Goal: Register for event/course

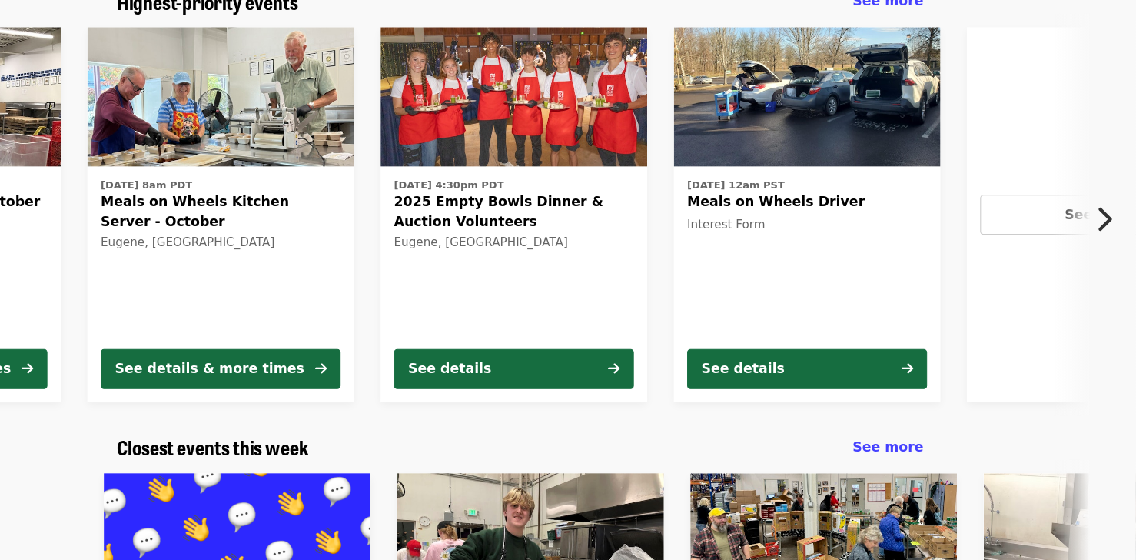
scroll to position [115, 0]
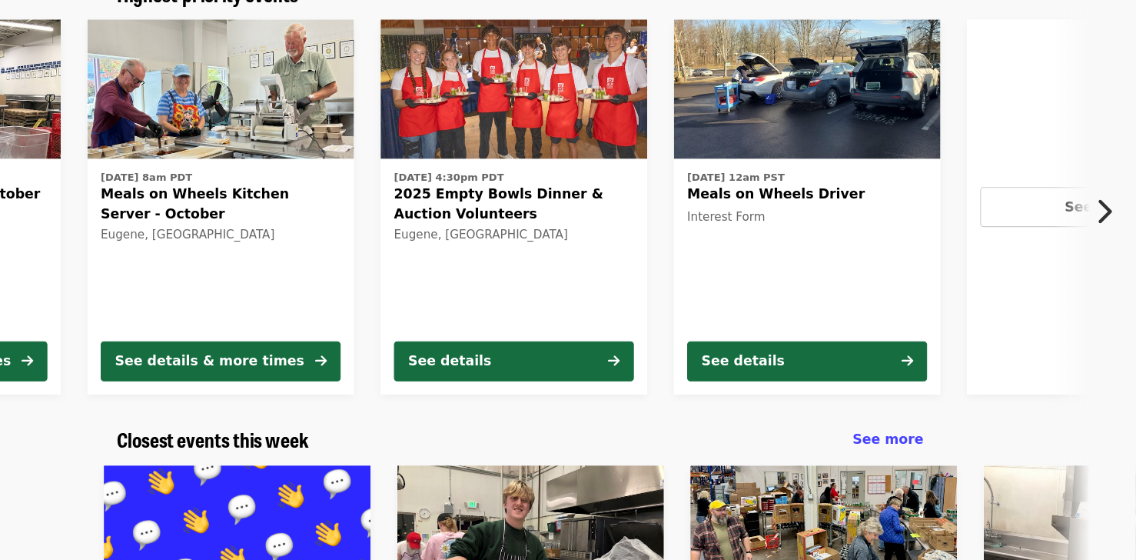
click at [558, 248] on span "2025 Empty Bowls Dinner & Auction Volunteers" at bounding box center [561, 232] width 221 height 37
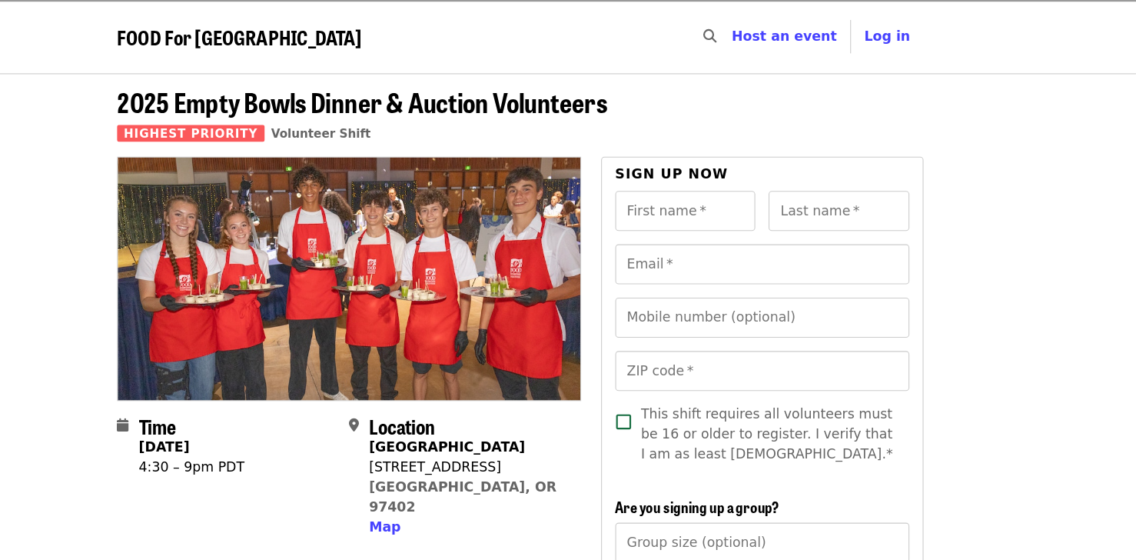
click at [673, 122] on header "2025 Empty Bowls Dinner & Auction Volunteers Highest Priority Volunteer Shift" at bounding box center [568, 113] width 744 height 64
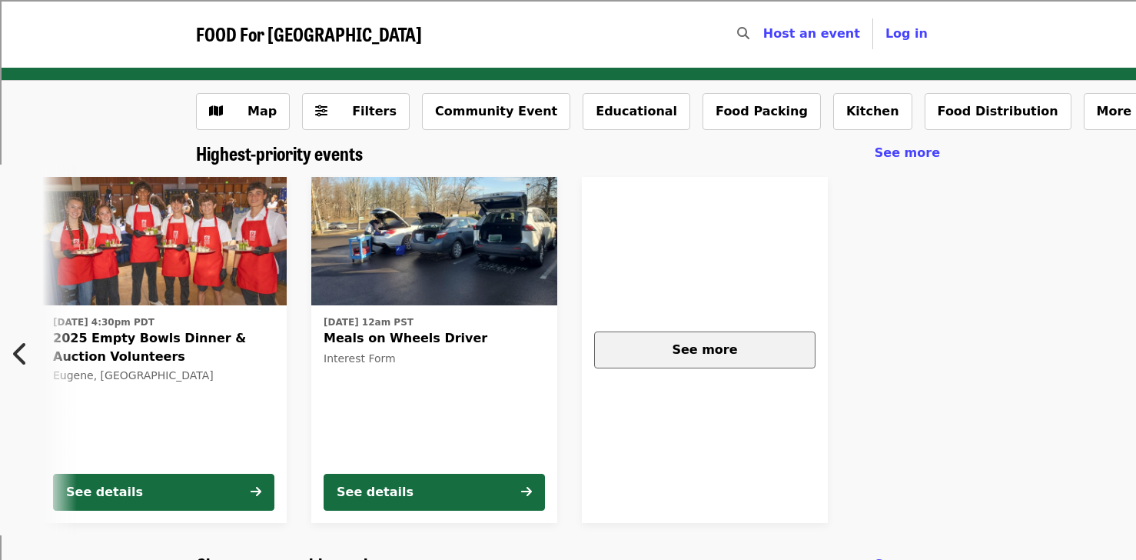
scroll to position [0, 686]
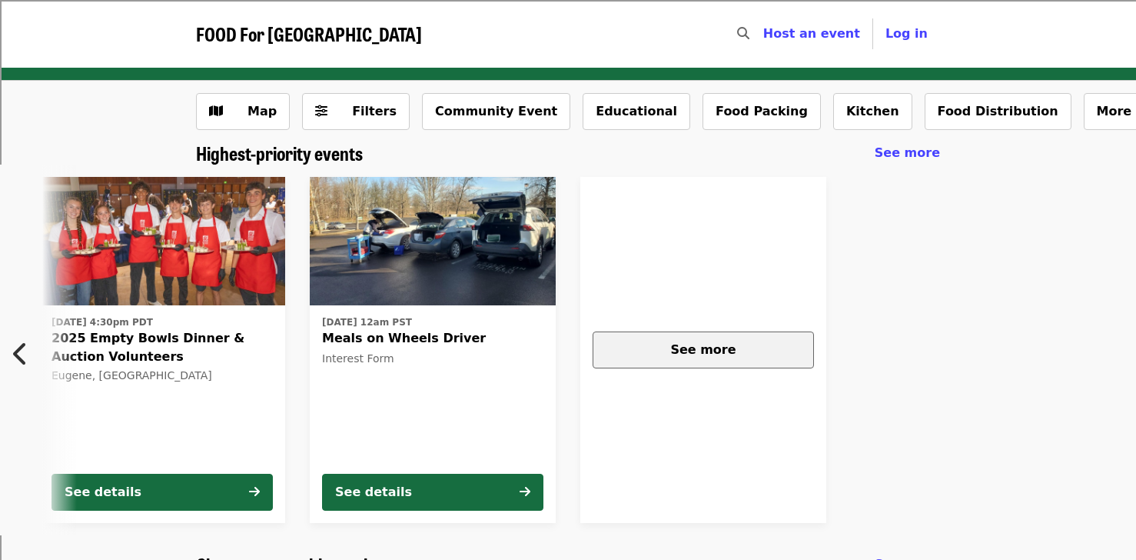
click at [769, 346] on div "See more" at bounding box center [703, 350] width 195 height 18
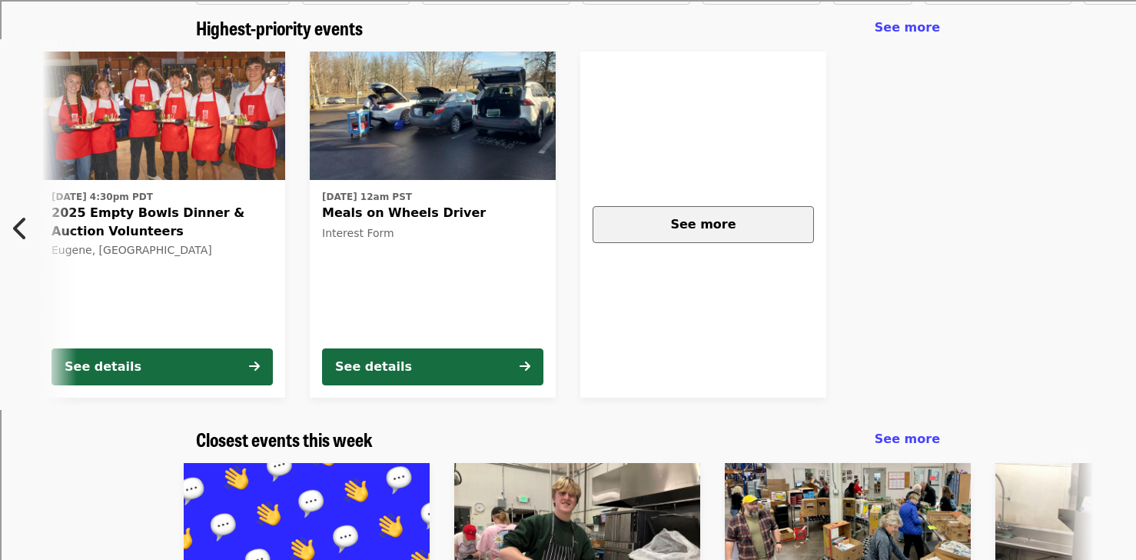
scroll to position [417, 0]
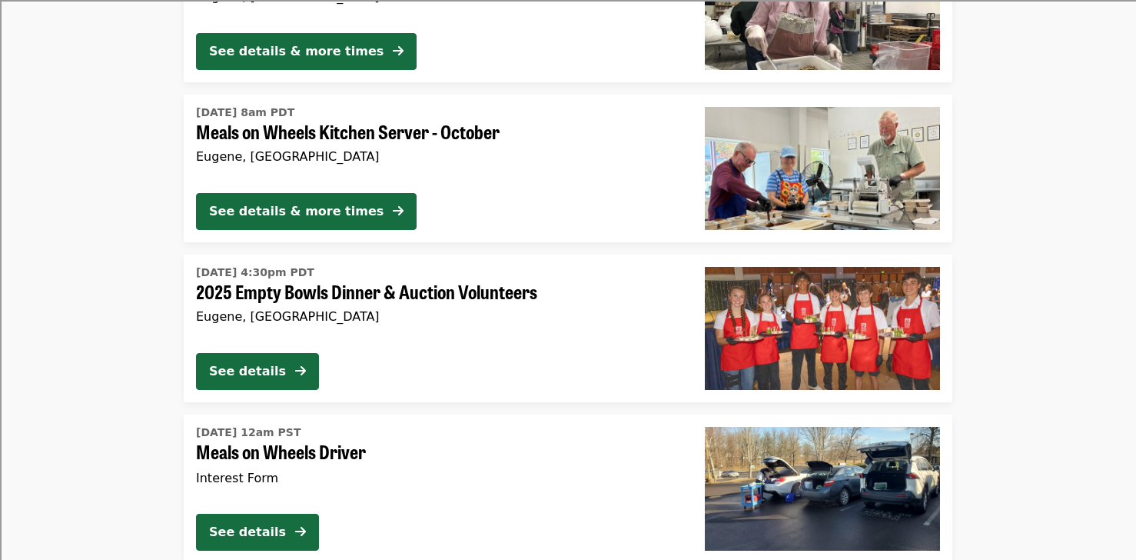
scroll to position [467, 0]
